Goal: Subscribe to service/newsletter

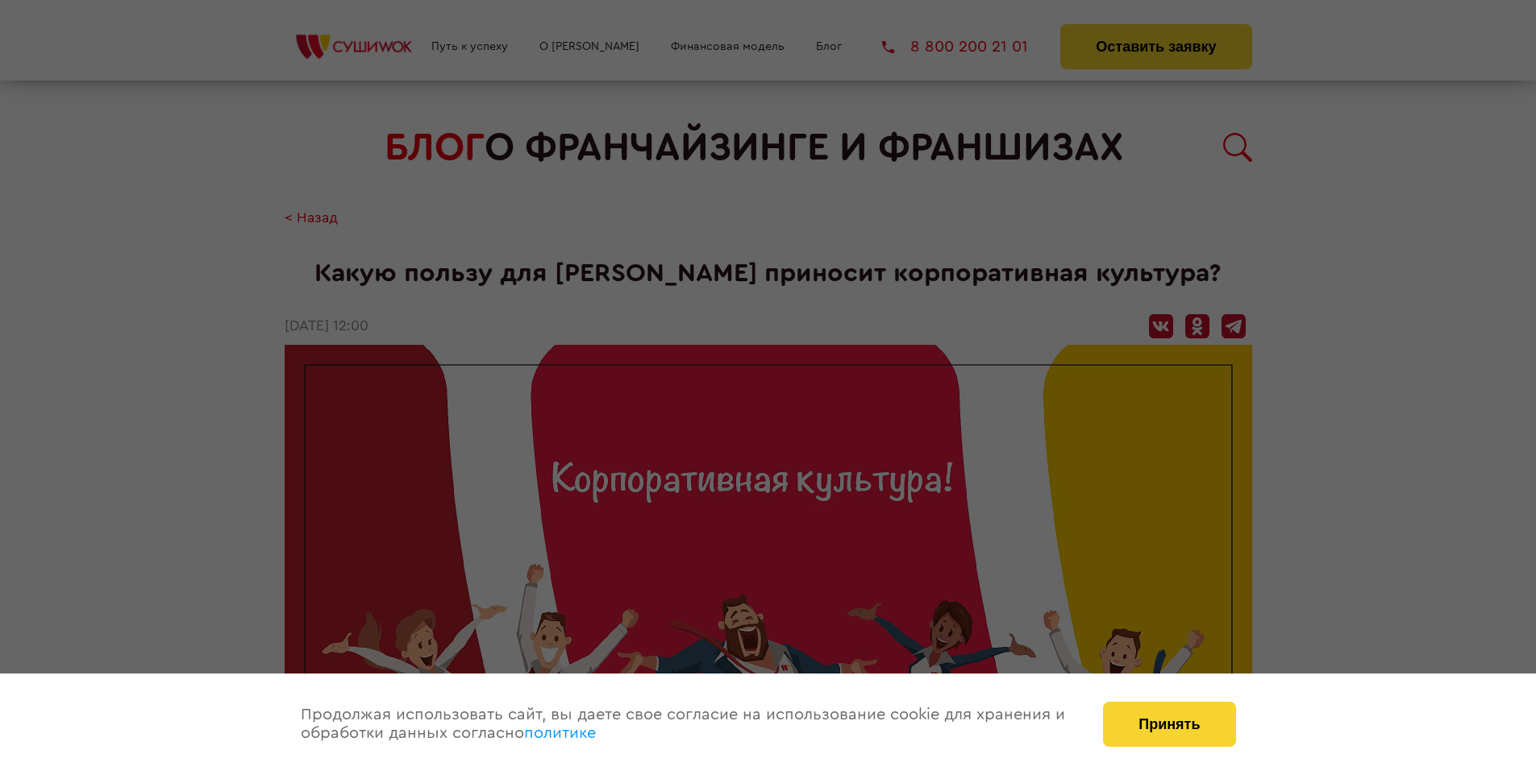
scroll to position [1624, 0]
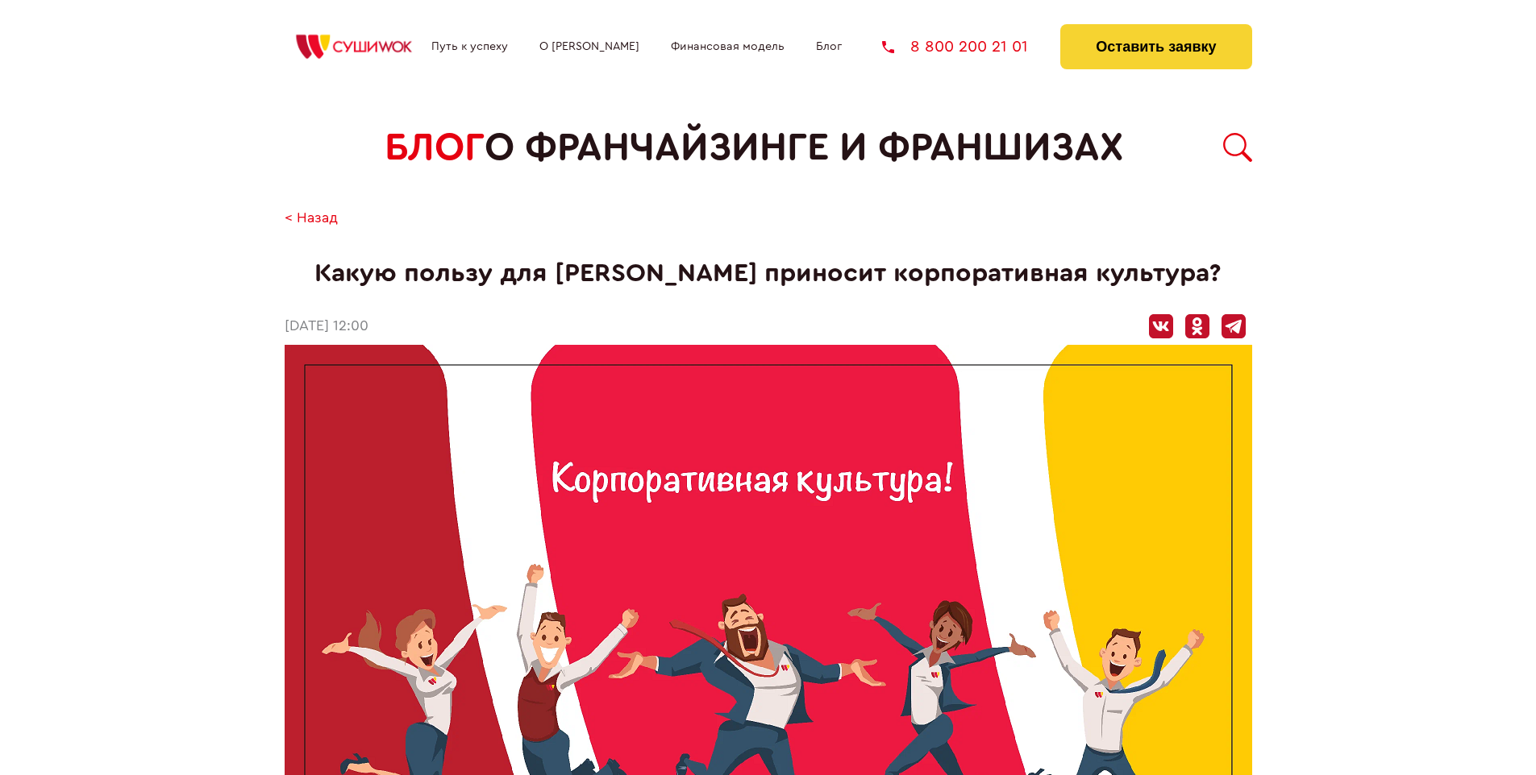
scroll to position [1624, 0]
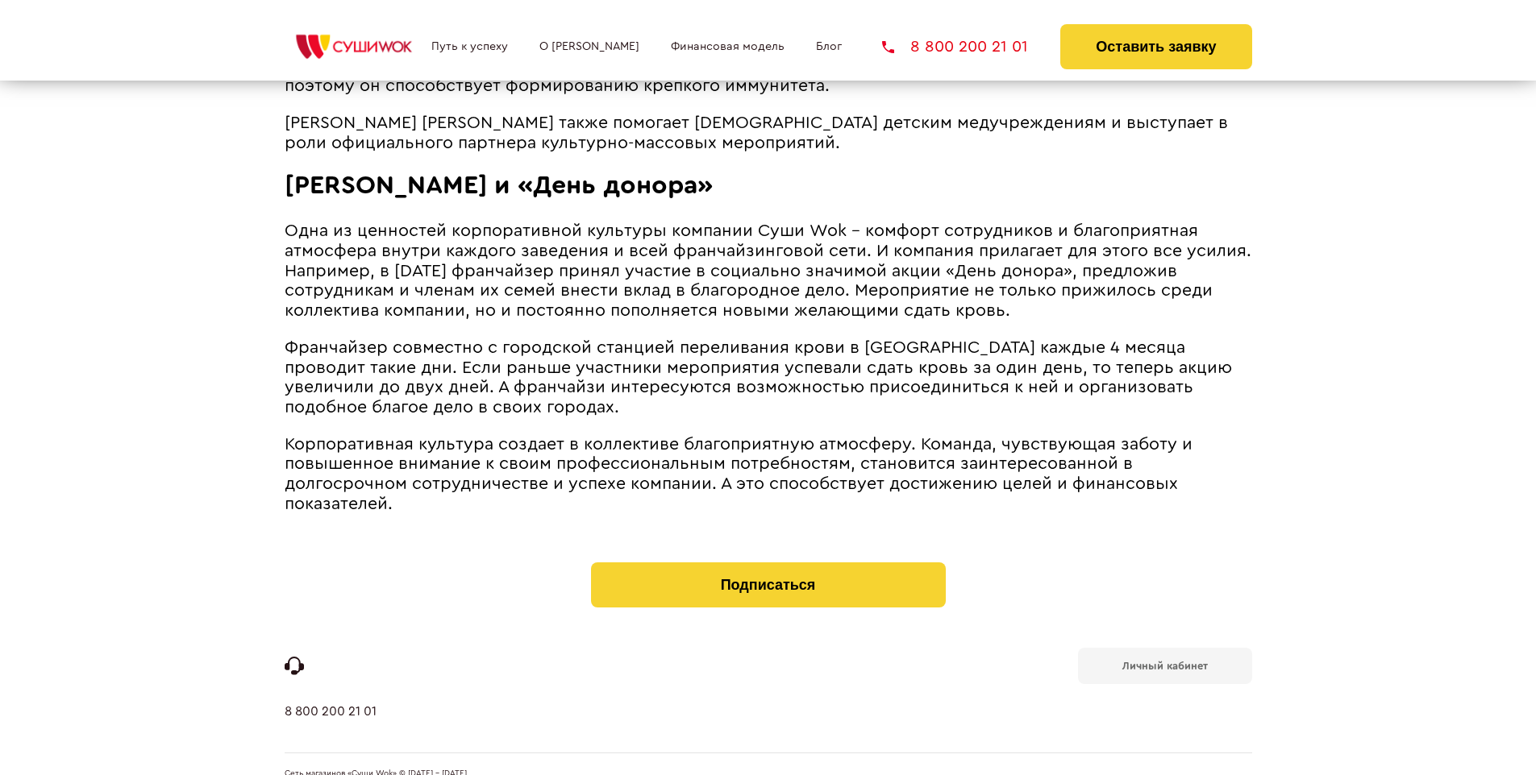
click at [1164, 661] on b "Личный кабинет" at bounding box center [1164, 666] width 85 height 10
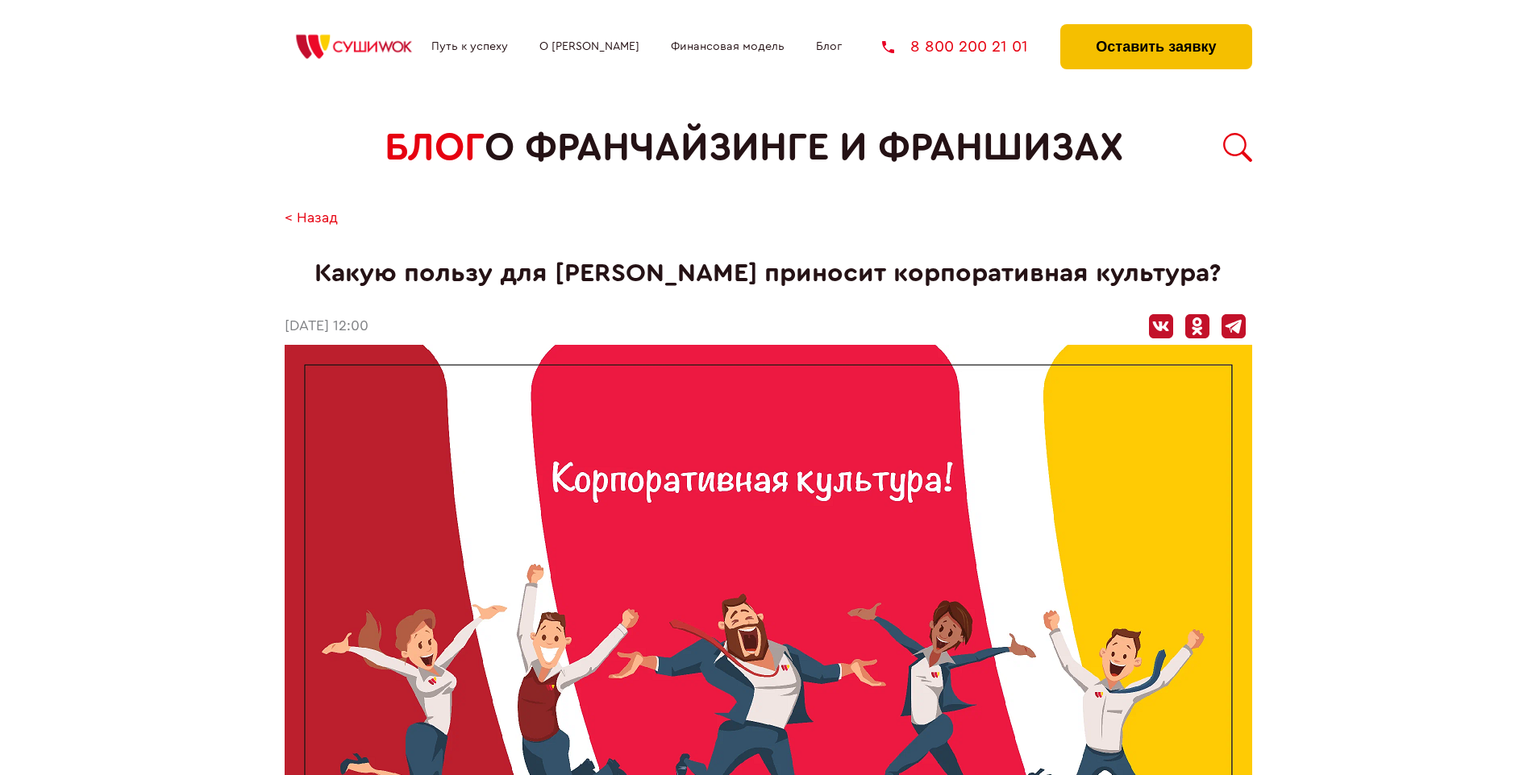
click at [1155, 28] on button "Оставить заявку" at bounding box center [1155, 46] width 191 height 45
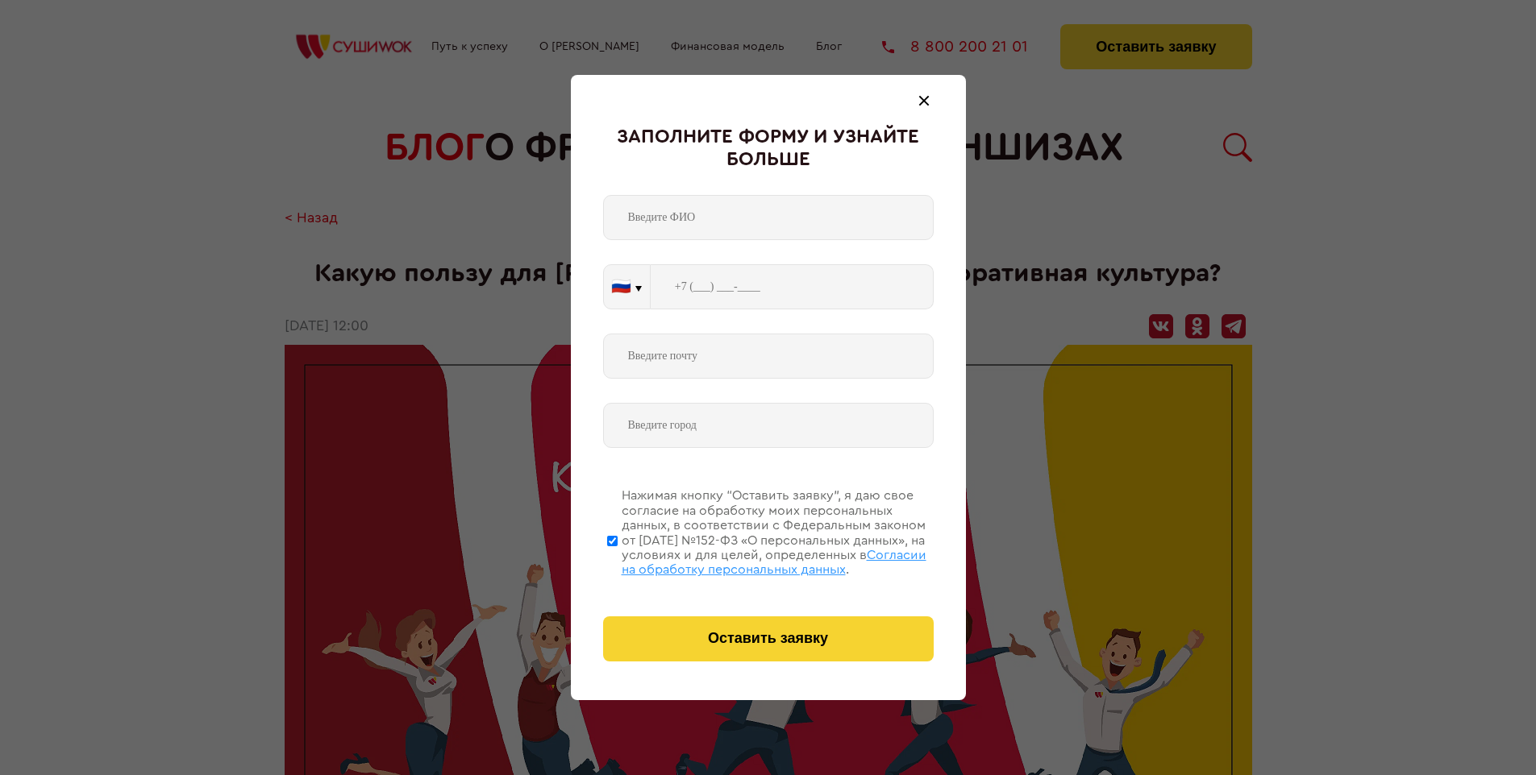
click at [747, 560] on span "Согласии на обработку персональных данных" at bounding box center [774, 562] width 305 height 27
click at [617, 560] on input "Нажимая кнопку “Оставить заявку”, я даю свое согласие на обработку моих персона…" at bounding box center [612, 540] width 10 height 129
checkbox input "false"
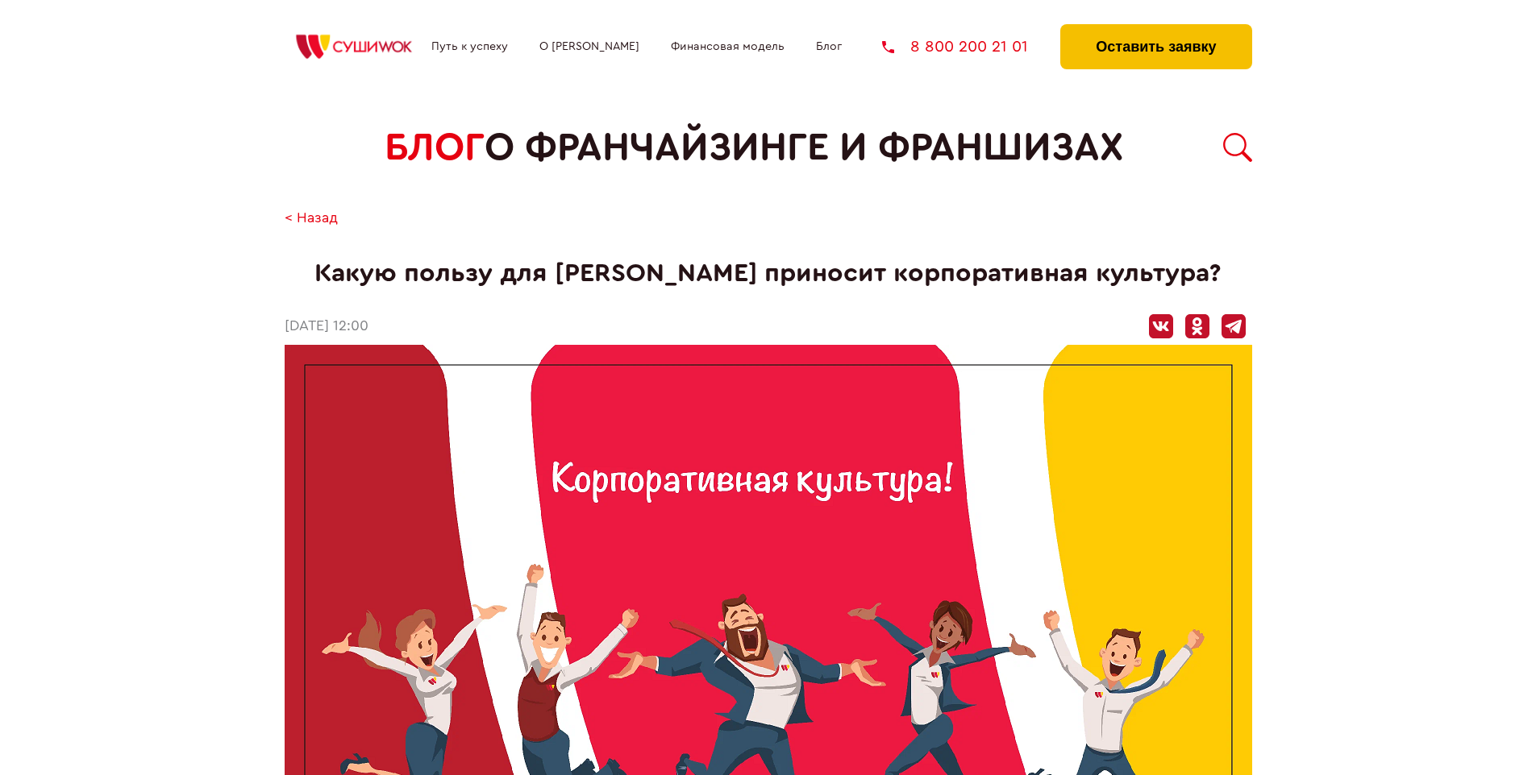
click at [1155, 28] on button "Оставить заявку" at bounding box center [1155, 46] width 191 height 45
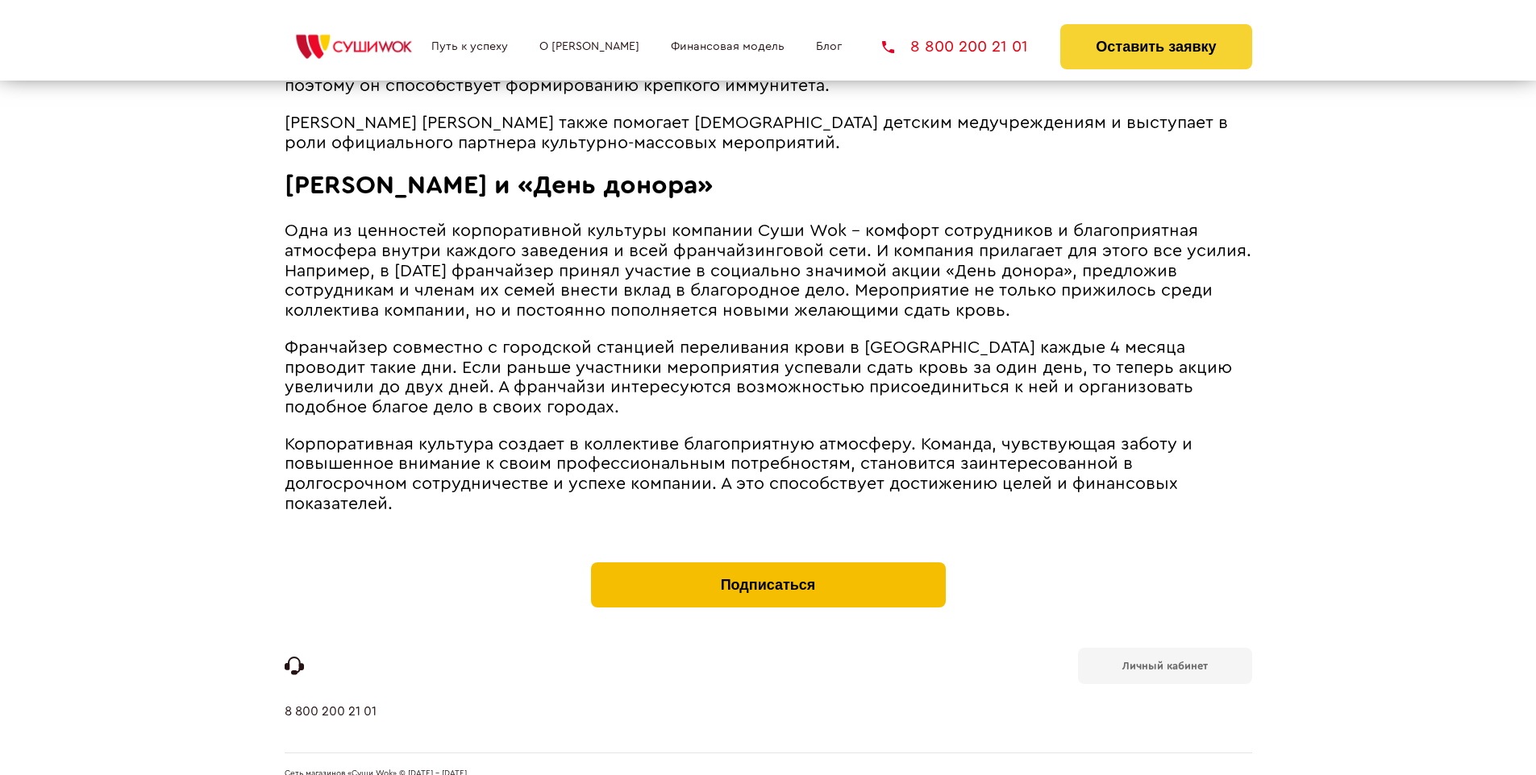
click at [767, 563] on button "Подписаться" at bounding box center [768, 585] width 355 height 45
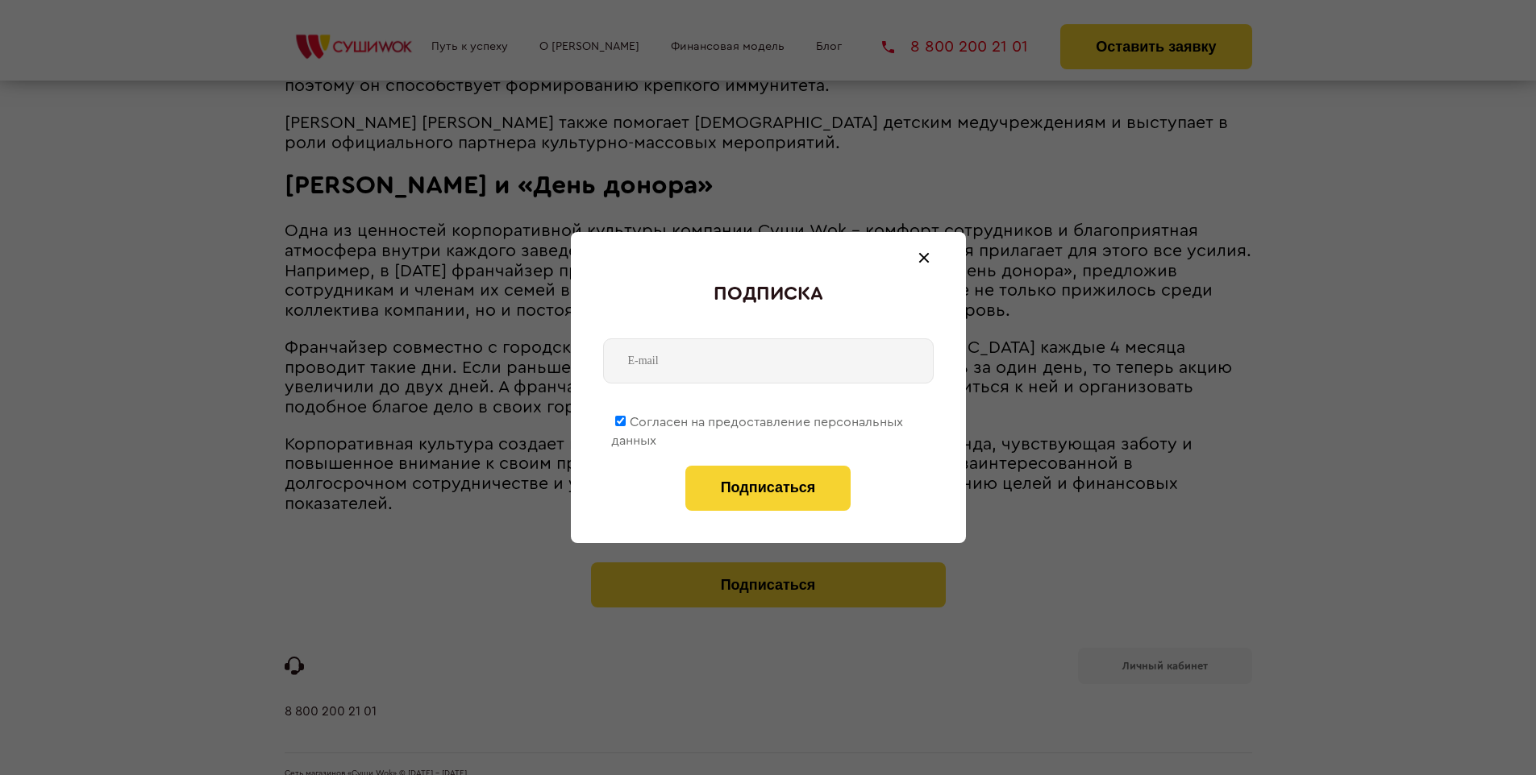
click at [758, 419] on span "Согласен на предоставление персональных данных" at bounding box center [757, 431] width 292 height 31
click at [626, 419] on input "Согласен на предоставление персональных данных" at bounding box center [620, 421] width 10 height 10
checkbox input "false"
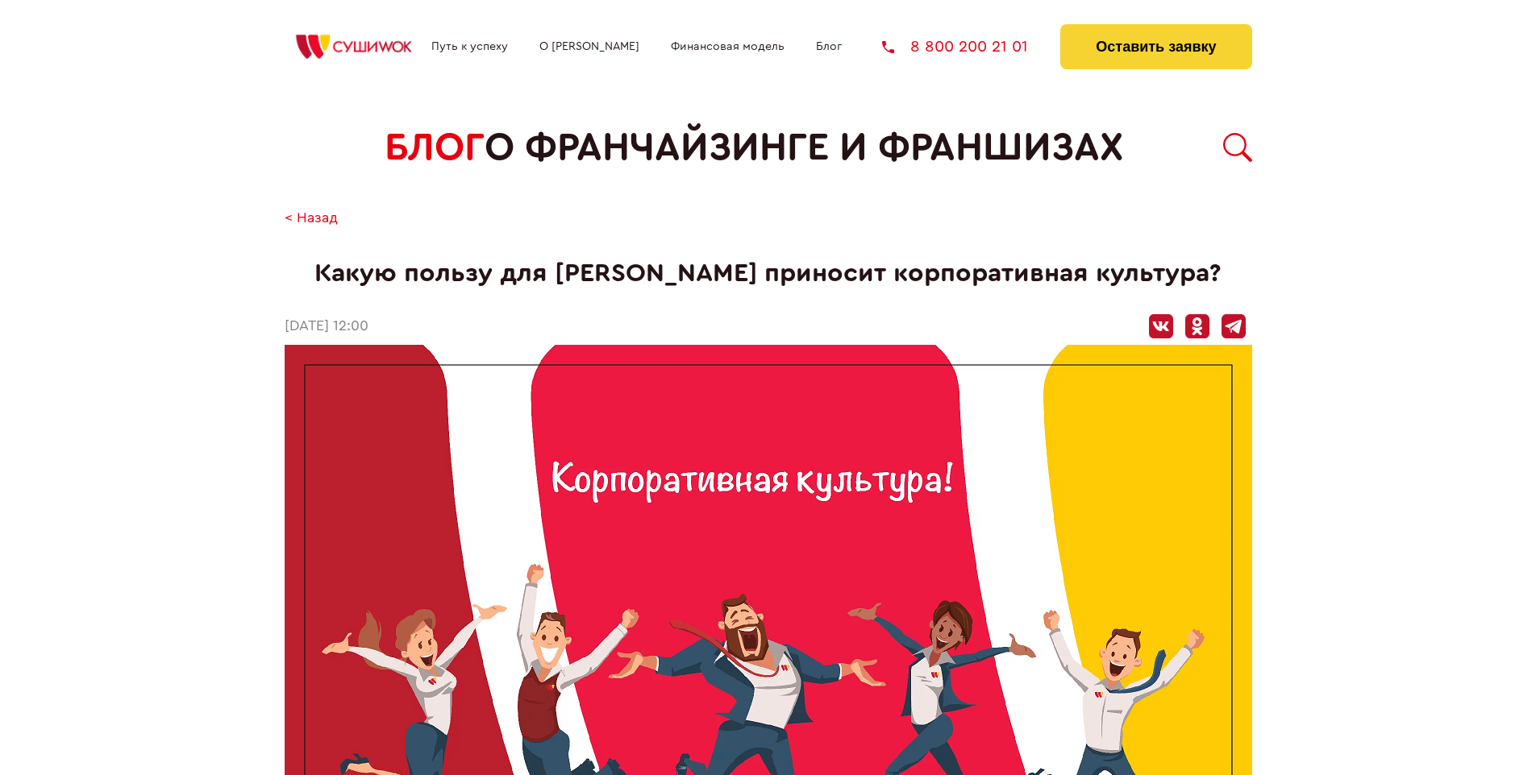
scroll to position [1624, 0]
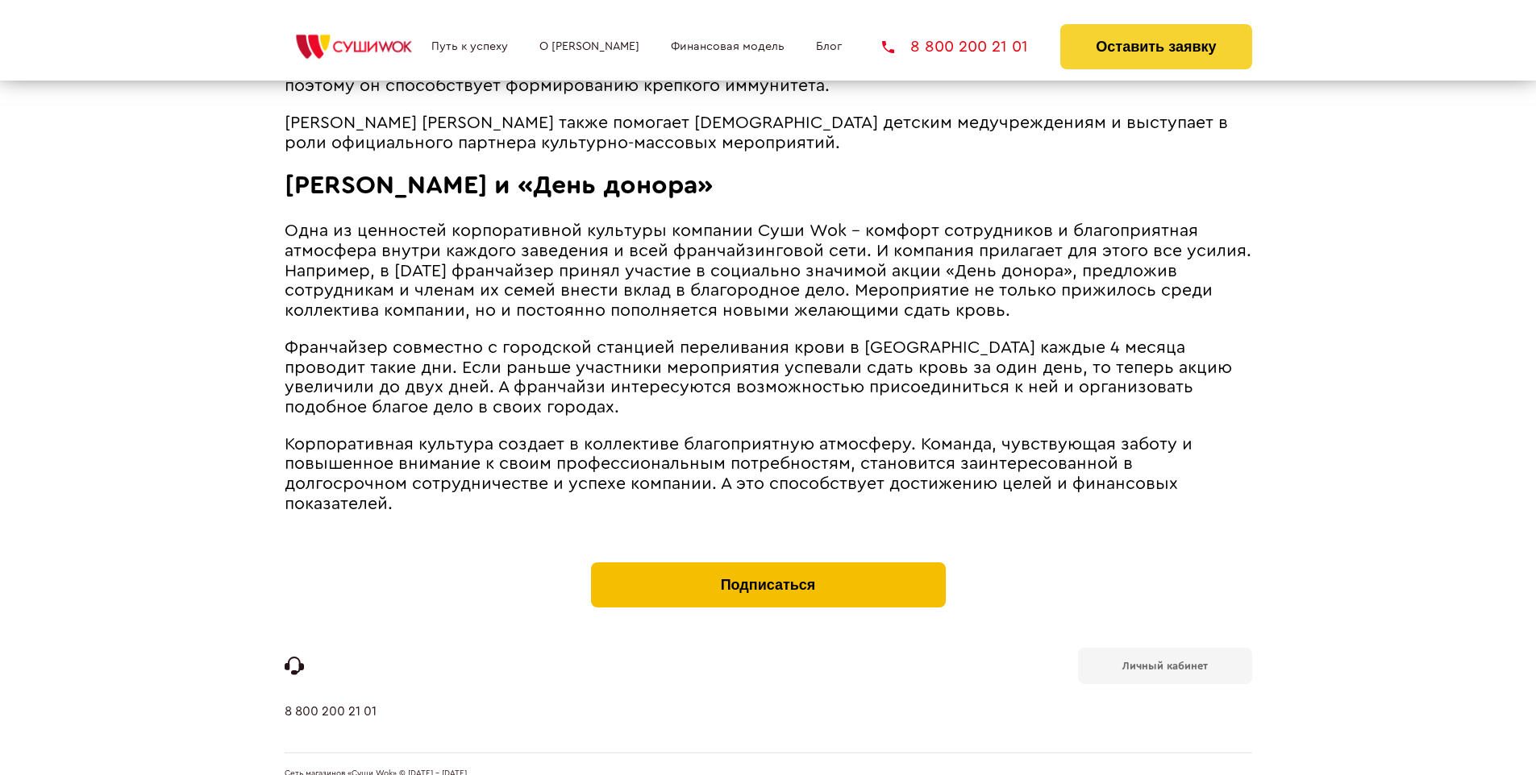
click at [767, 563] on button "Подписаться" at bounding box center [768, 585] width 355 height 45
